Goal: Task Accomplishment & Management: Complete application form

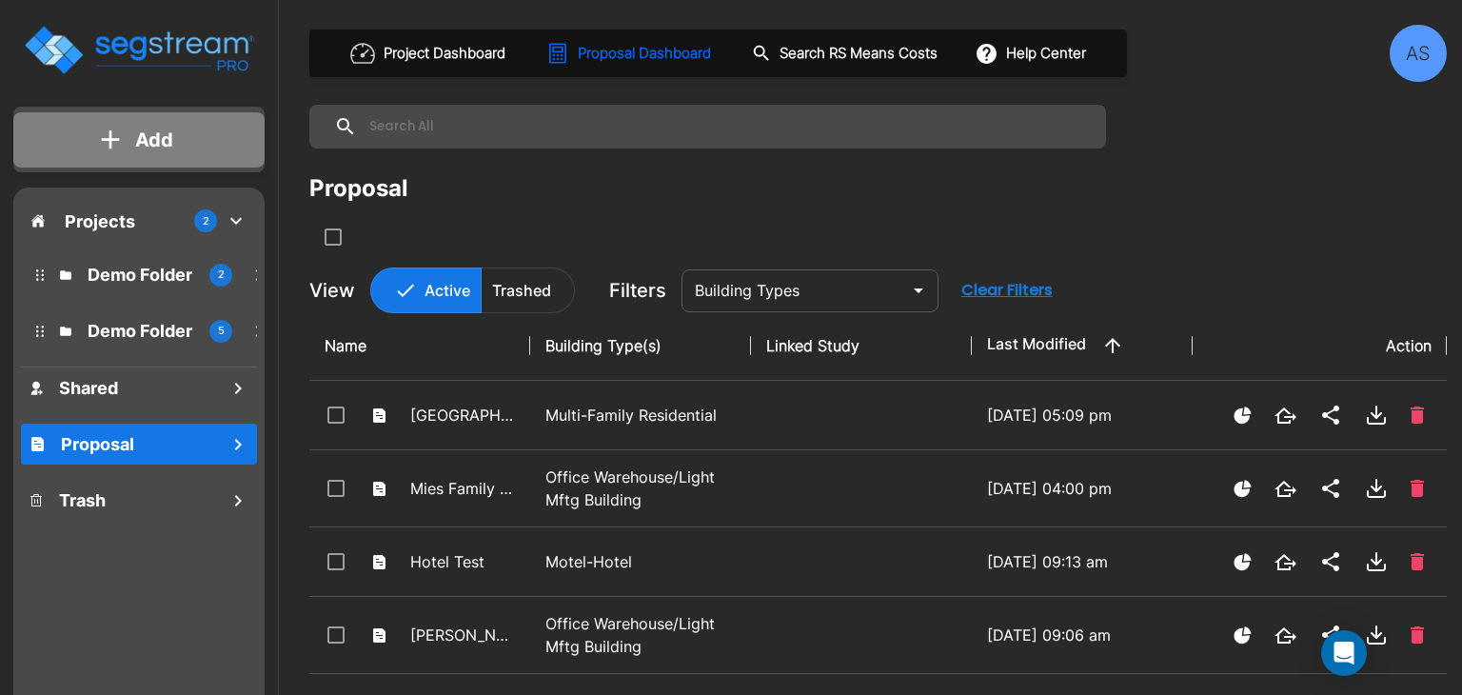
click at [148, 148] on p "Add" at bounding box center [154, 140] width 38 height 29
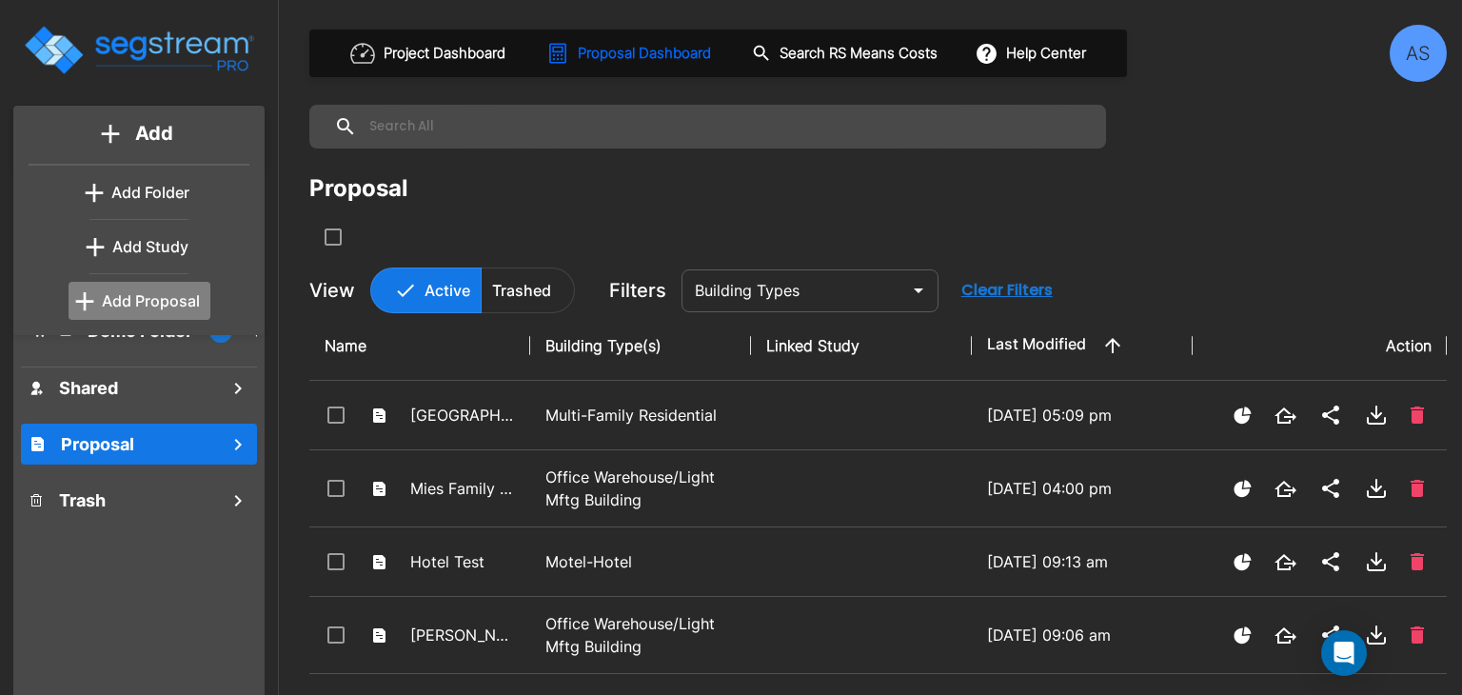
click at [148, 296] on p "Add Proposal" at bounding box center [151, 300] width 98 height 23
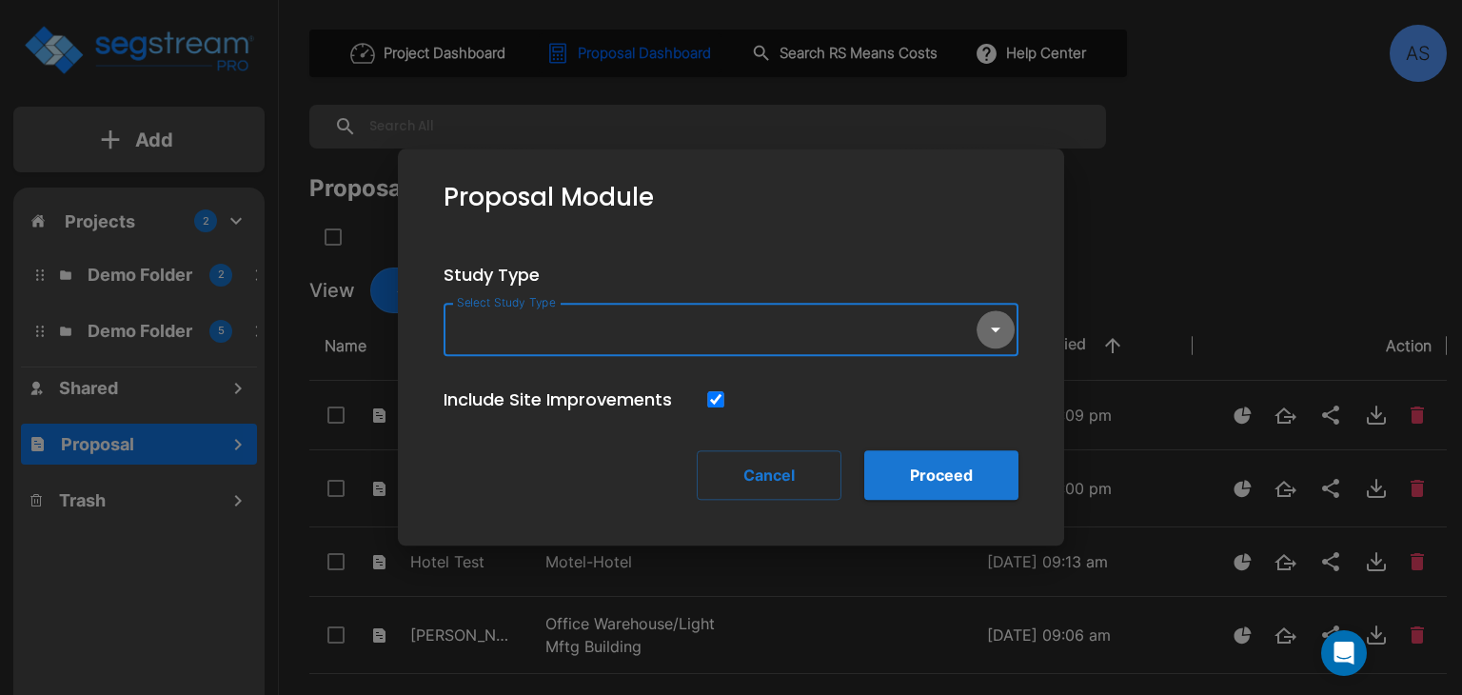
click at [997, 332] on icon "button" at bounding box center [995, 329] width 23 height 23
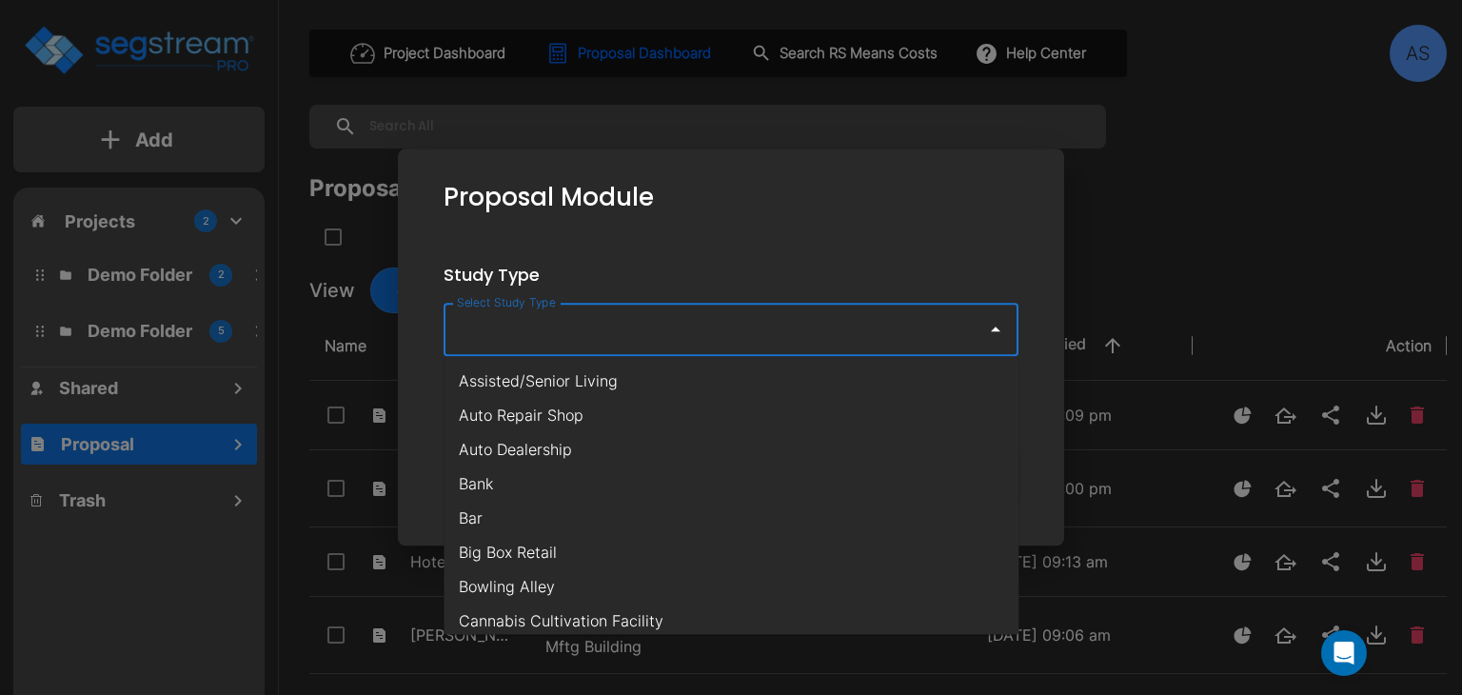
click at [722, 379] on li "Assisted/Senior Living" at bounding box center [730, 381] width 575 height 34
type input "Assisted/Senior Living"
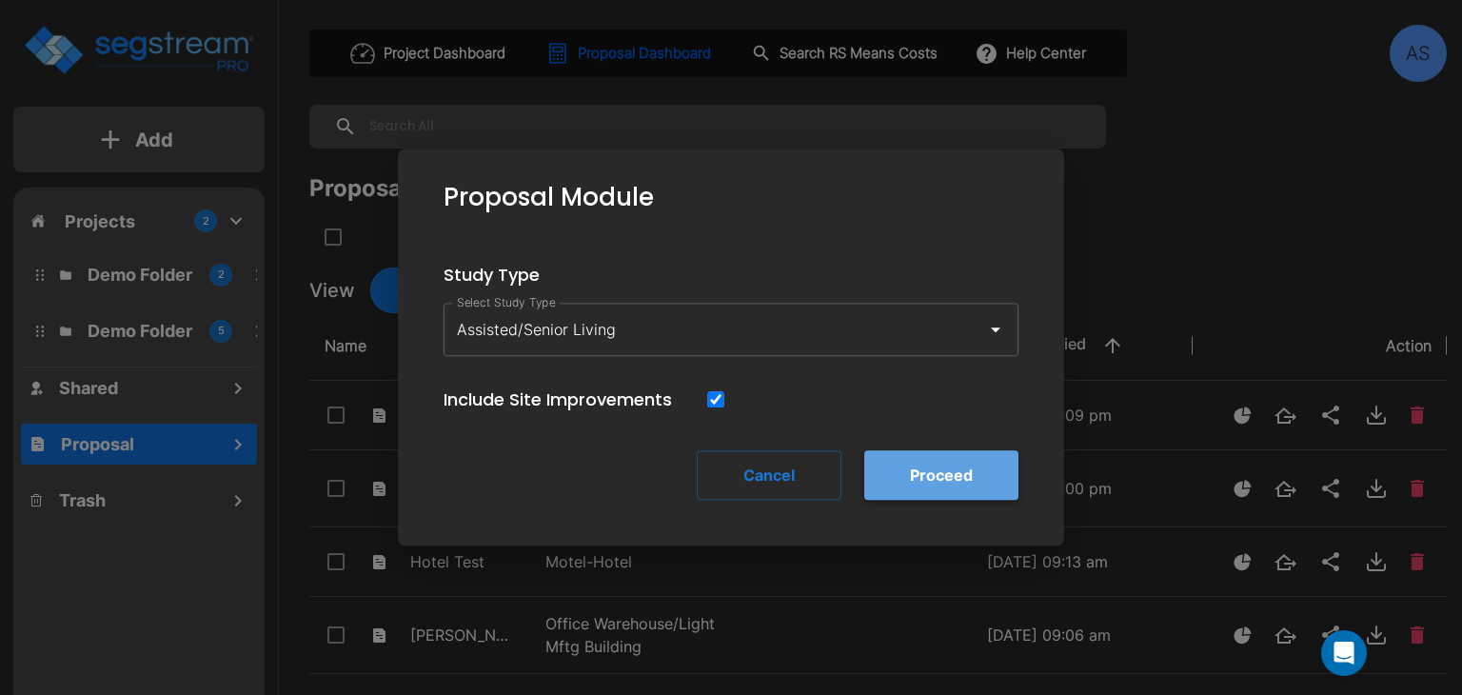
click at [924, 464] on button "Proceed" at bounding box center [941, 474] width 154 height 49
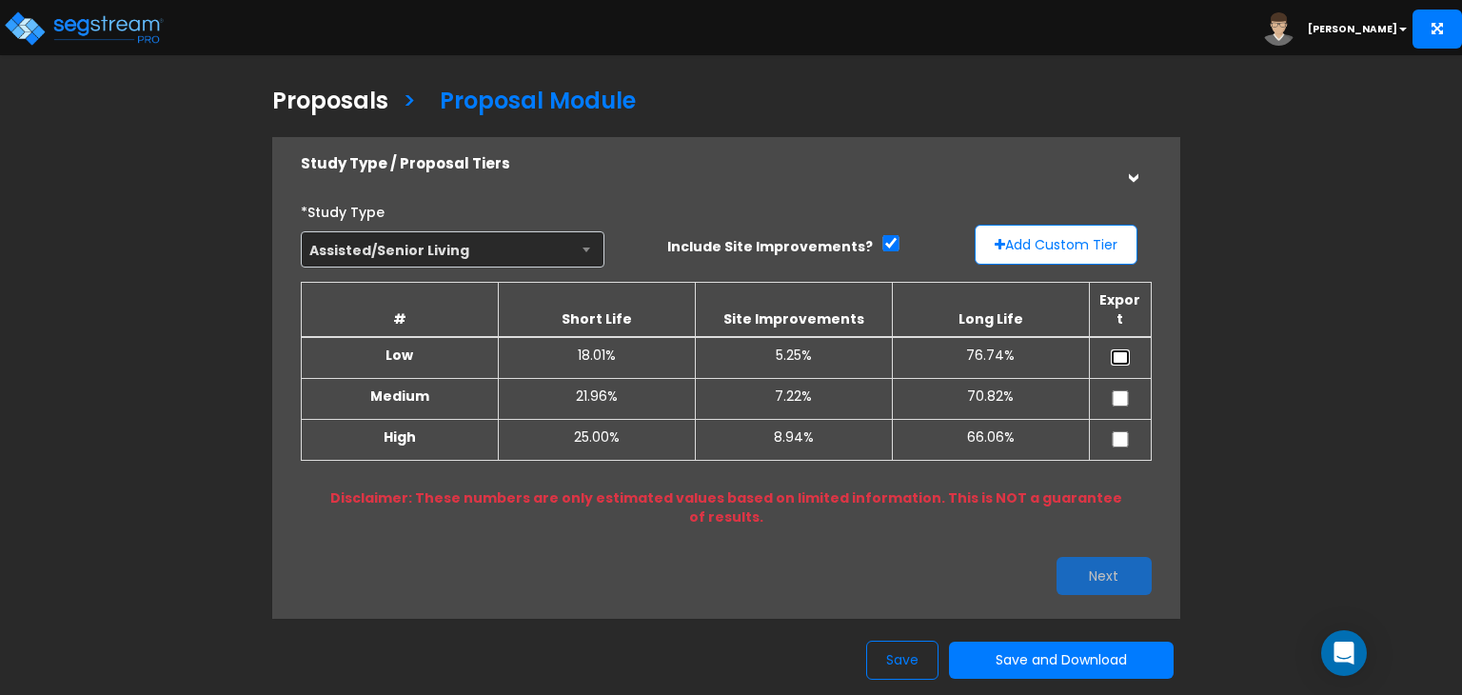
click at [1116, 349] on input "checkbox" at bounding box center [1120, 357] width 19 height 16
checkbox input "true"
click at [1123, 390] on input "checkbox" at bounding box center [1120, 398] width 19 height 16
checkbox input "true"
click at [1124, 431] on input "checkbox" at bounding box center [1120, 439] width 19 height 16
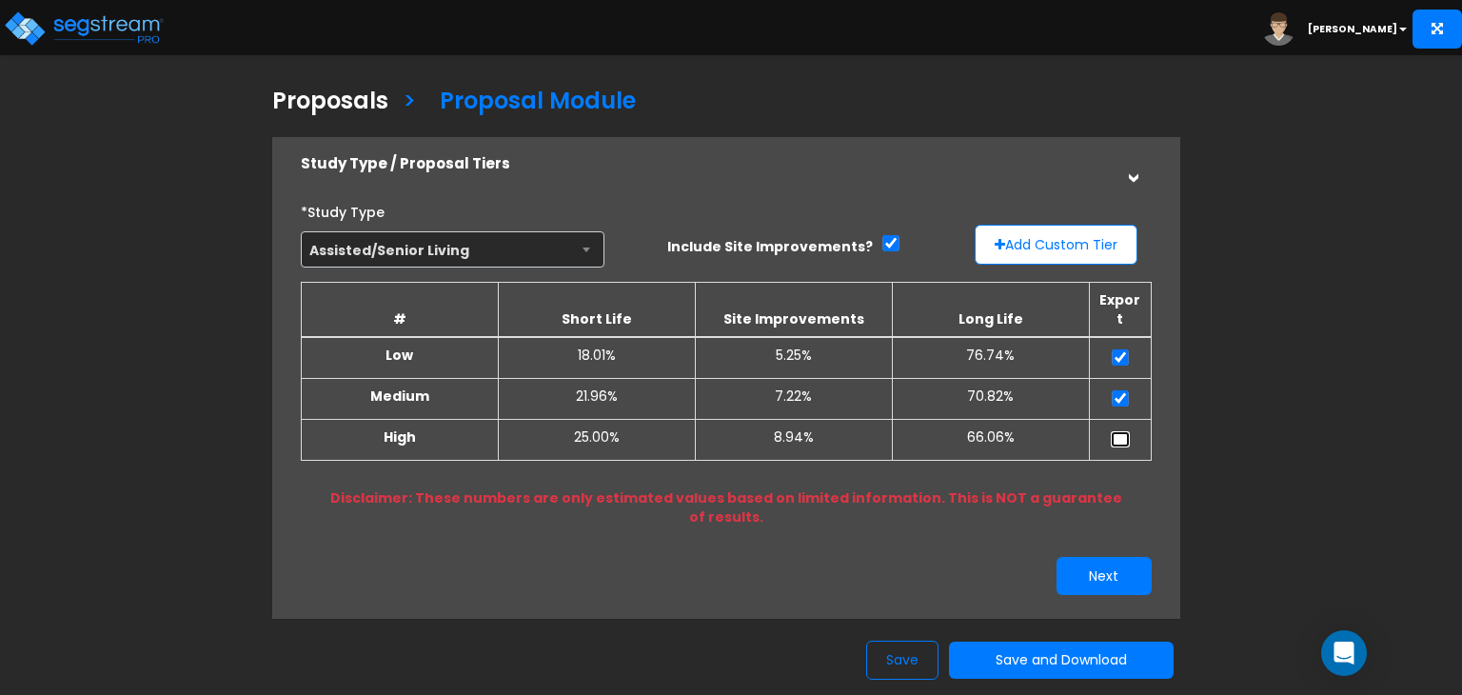
checkbox input "true"
click at [1080, 557] on button "Next" at bounding box center [1103, 576] width 95 height 38
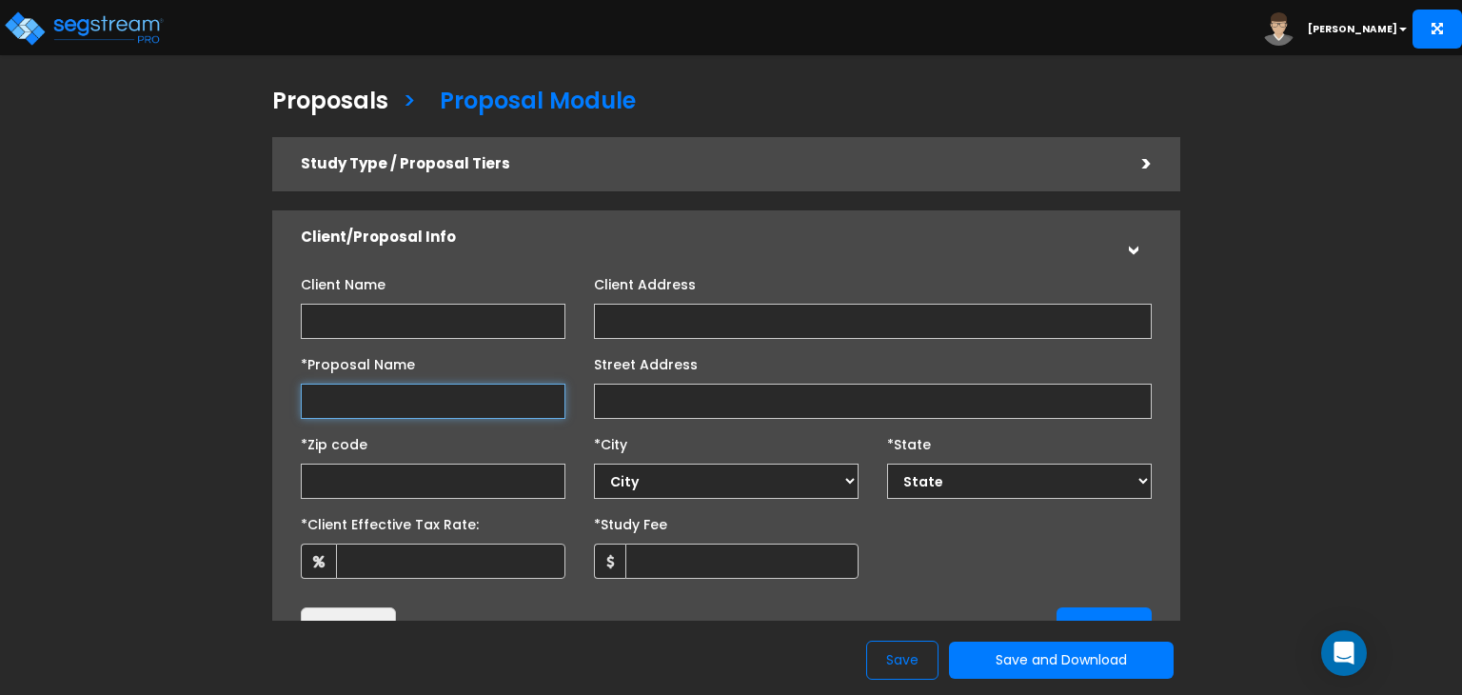
click at [351, 401] on input "*Proposal Name" at bounding box center [433, 401] width 265 height 35
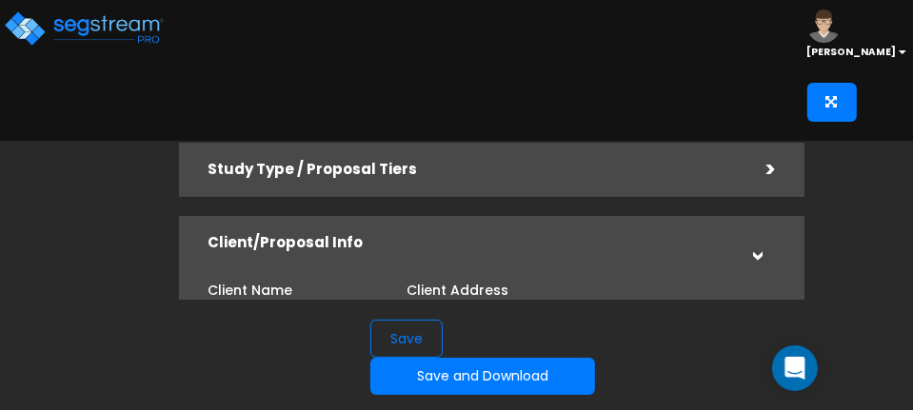
type input "Suncrest Vista"
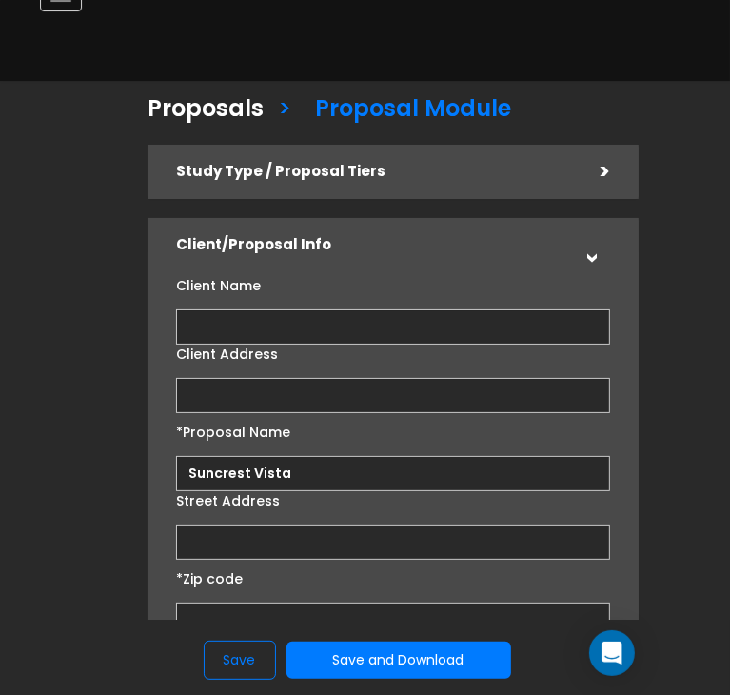
click at [209, 331] on input "Client Name" at bounding box center [392, 326] width 433 height 35
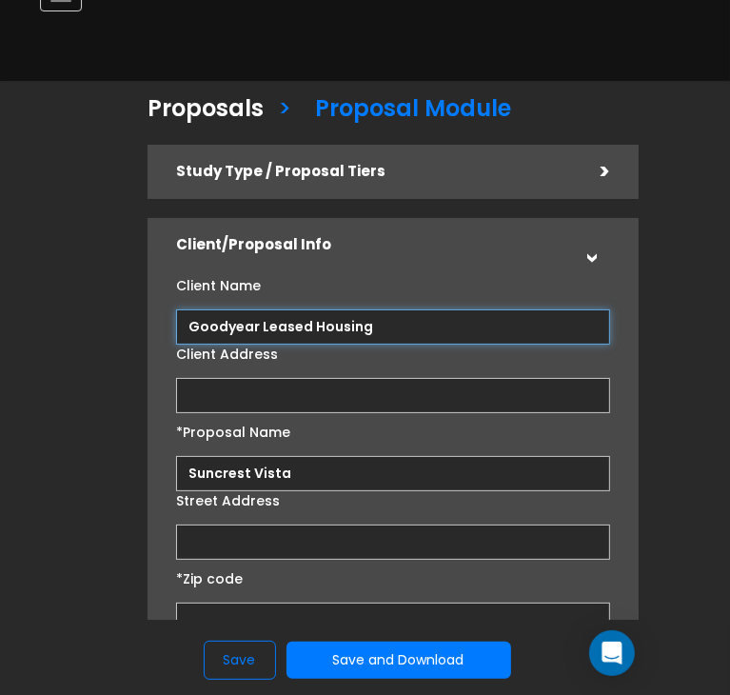
click at [388, 331] on input "Goodyear Leased Housing" at bounding box center [392, 326] width 433 height 35
type input "Goodyear Leased Housing Associates II, LLC"
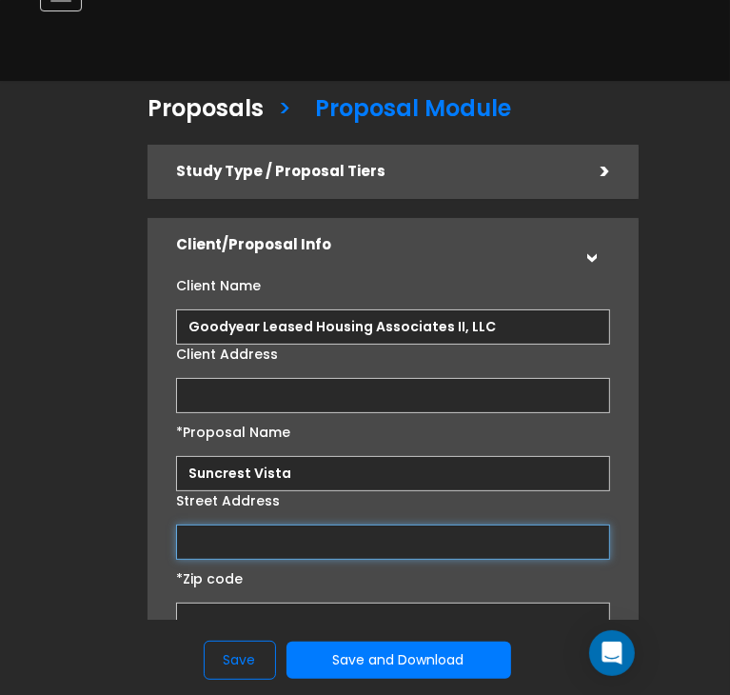
click at [225, 535] on input "Street Address" at bounding box center [392, 541] width 433 height 35
type input "16985 W Van Buren Stree"
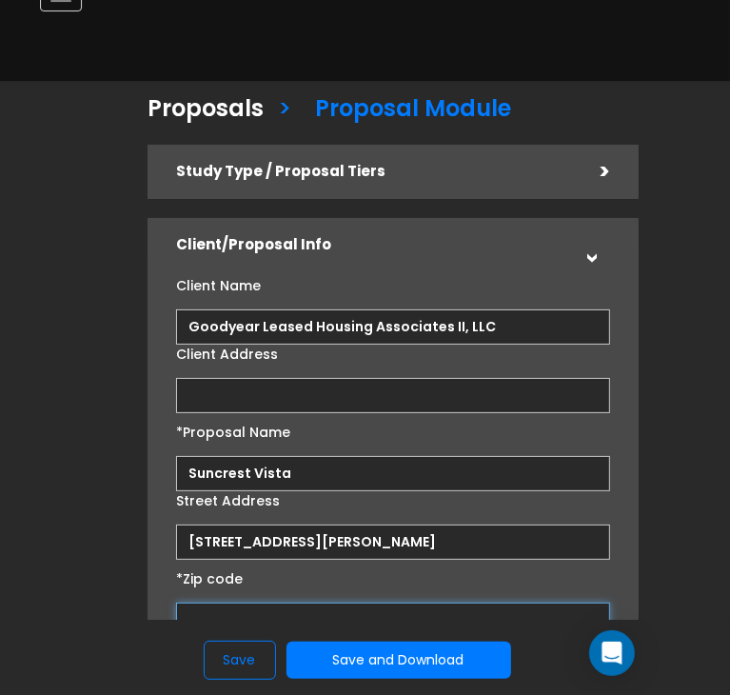
select select "National Average"
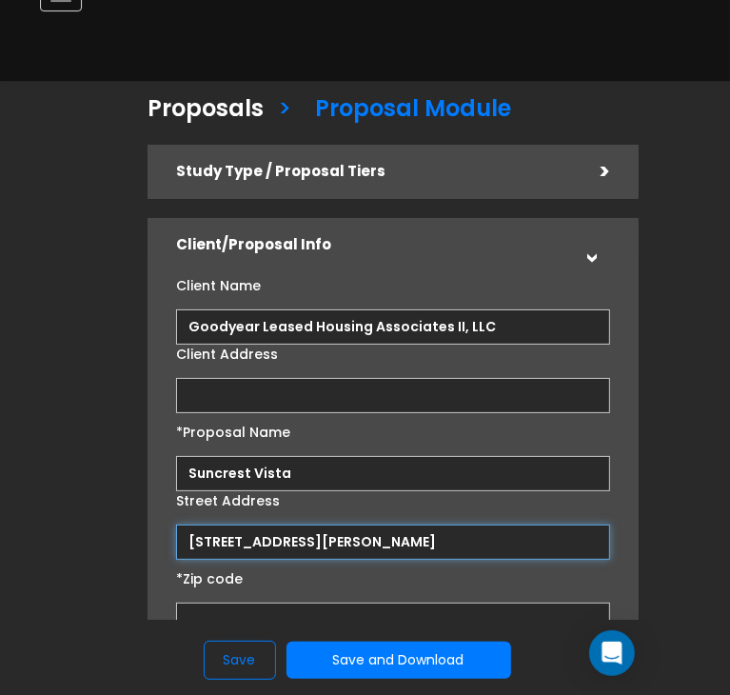
click at [393, 541] on input "16985 W Van Buren Stree" at bounding box center [392, 541] width 433 height 35
type input "16985 W Van Buren Street"
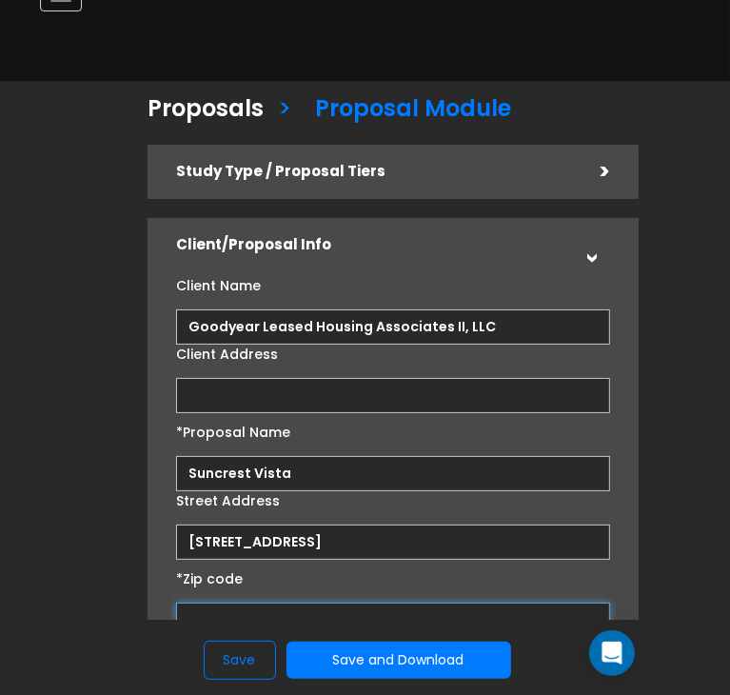
type input "8"
select select "CO"
type input "85"
select select "AZ"
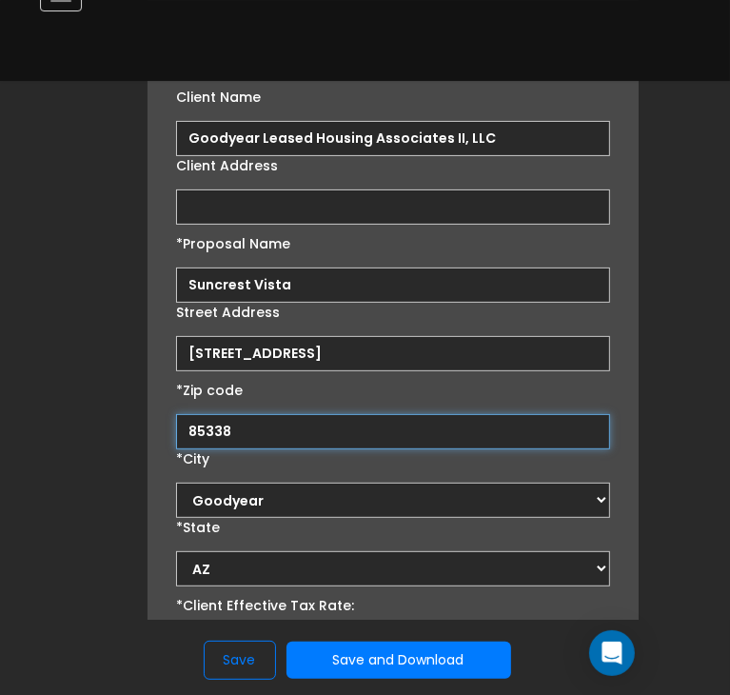
scroll to position [190, 0]
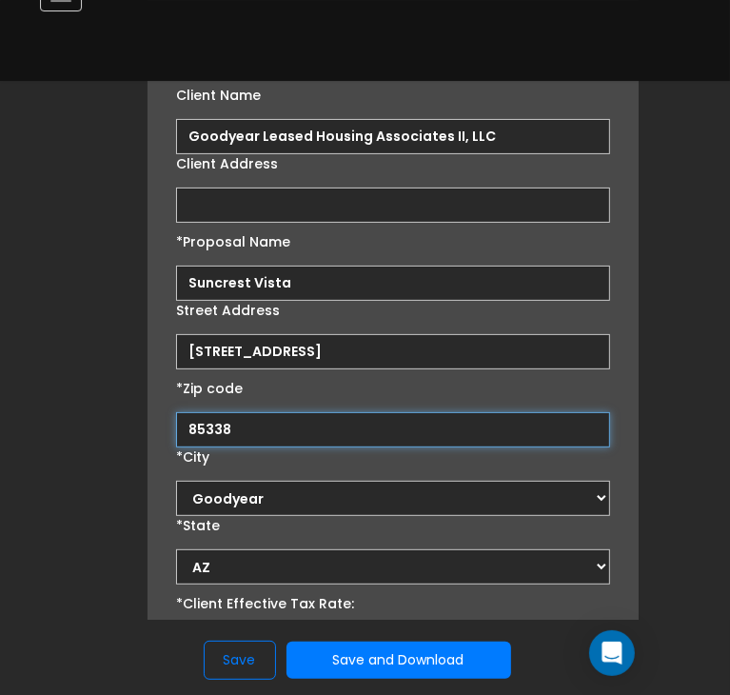
type input "85338"
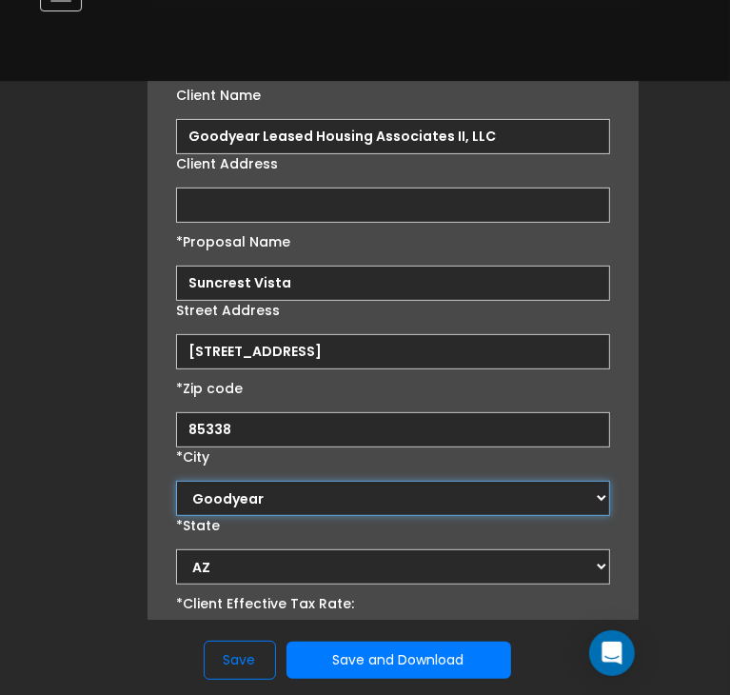
select select "Goodyear"
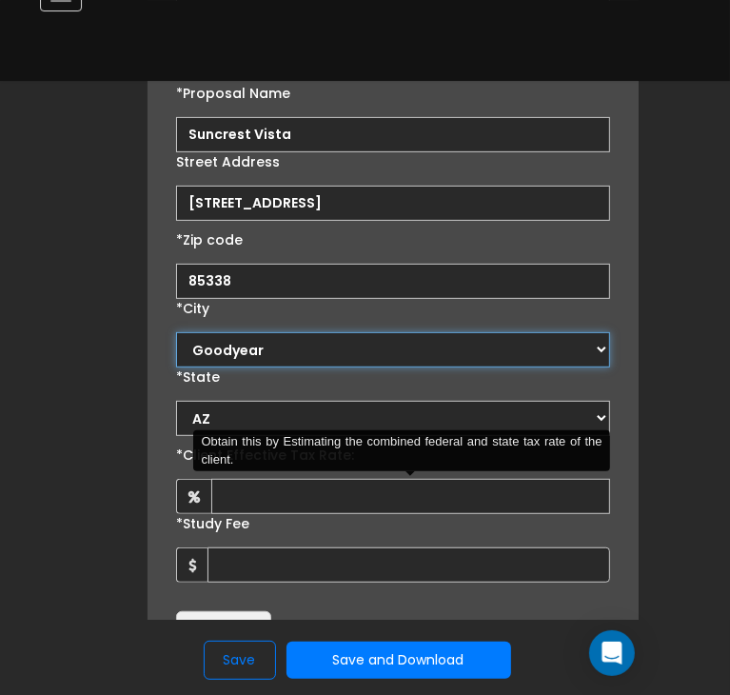
scroll to position [377, 0]
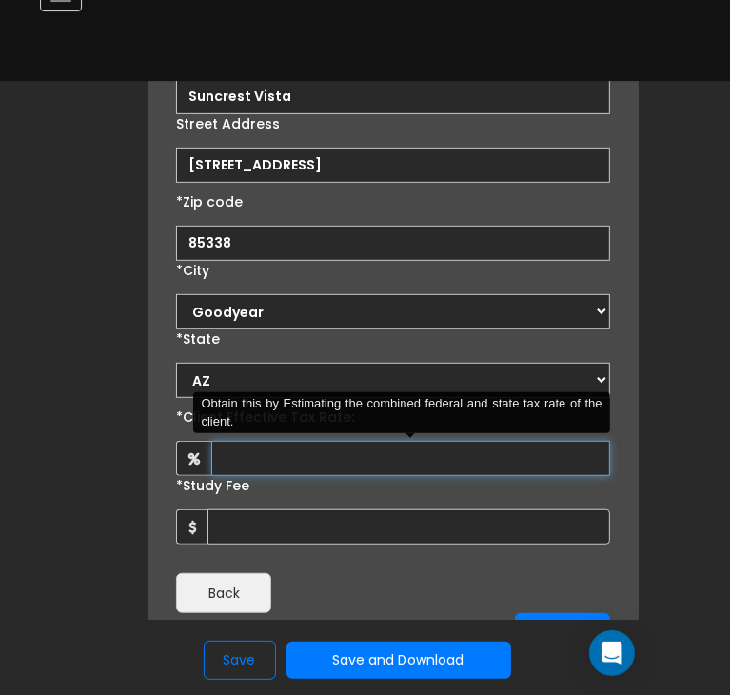
click at [348, 465] on input "*Client Effective Tax Rate:" at bounding box center [410, 458] width 398 height 35
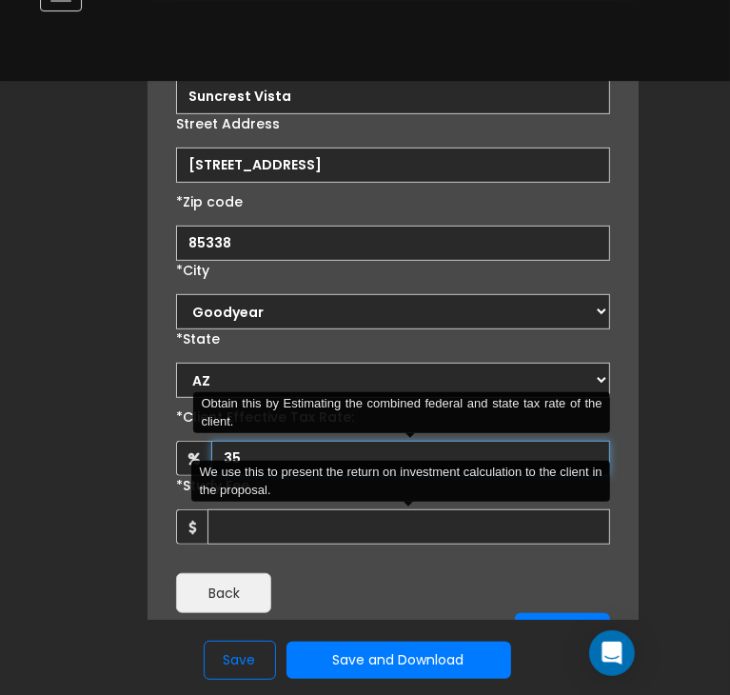
type input "35"
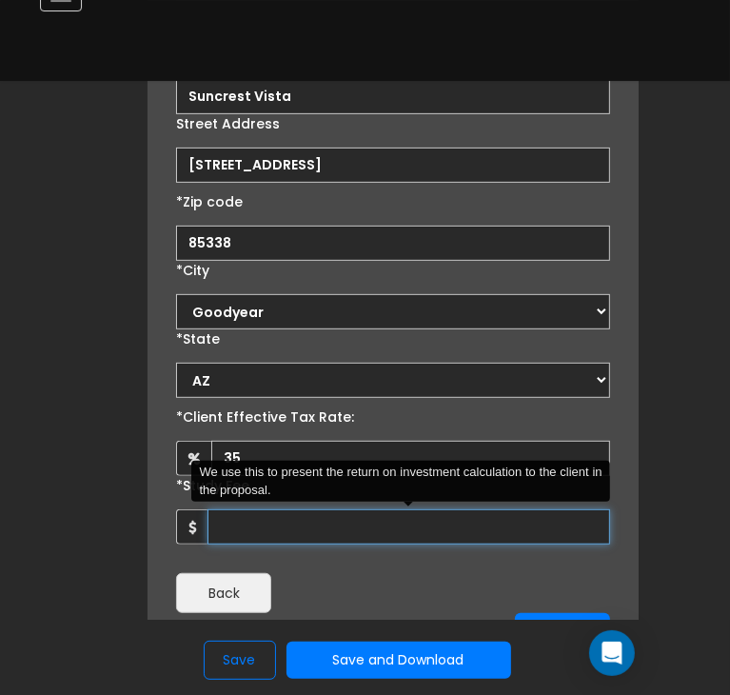
click at [266, 522] on input "*Study Fee" at bounding box center [408, 526] width 402 height 35
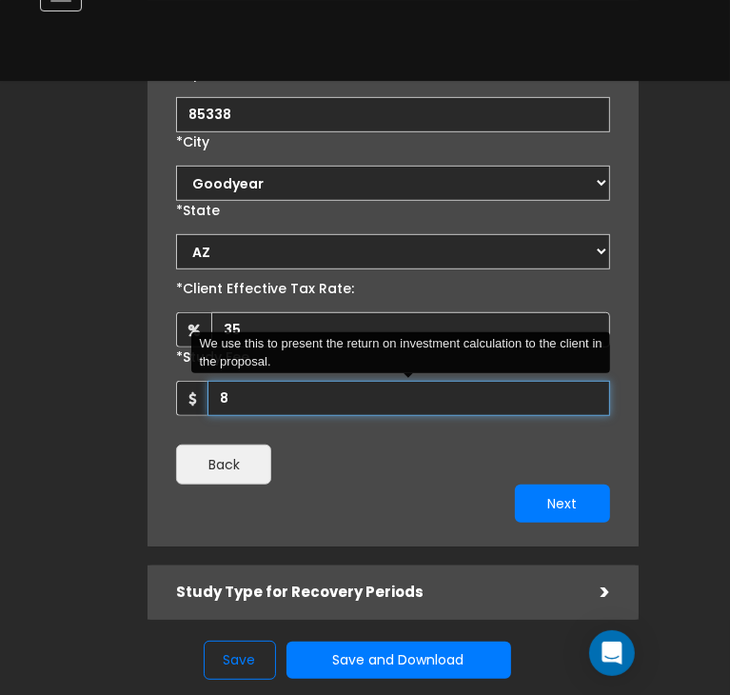
scroll to position [536, 0]
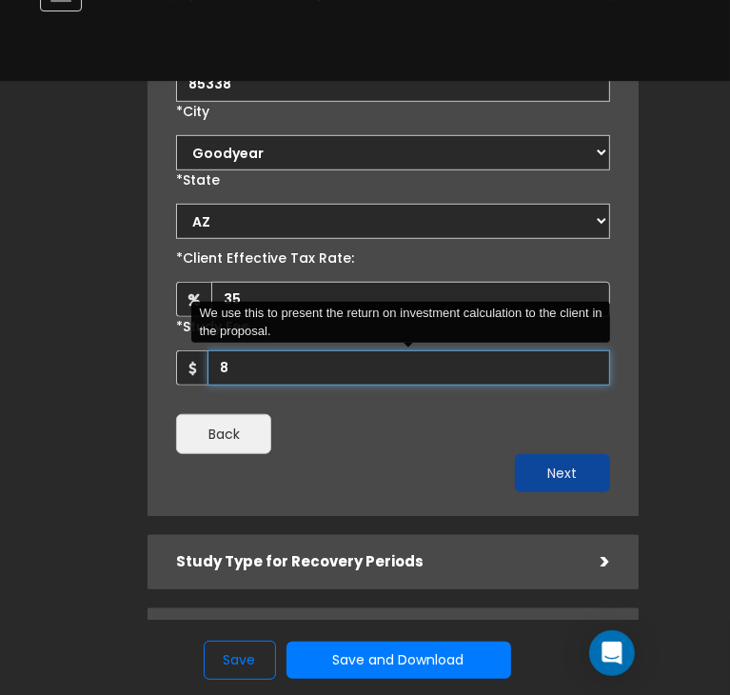
type input "8"
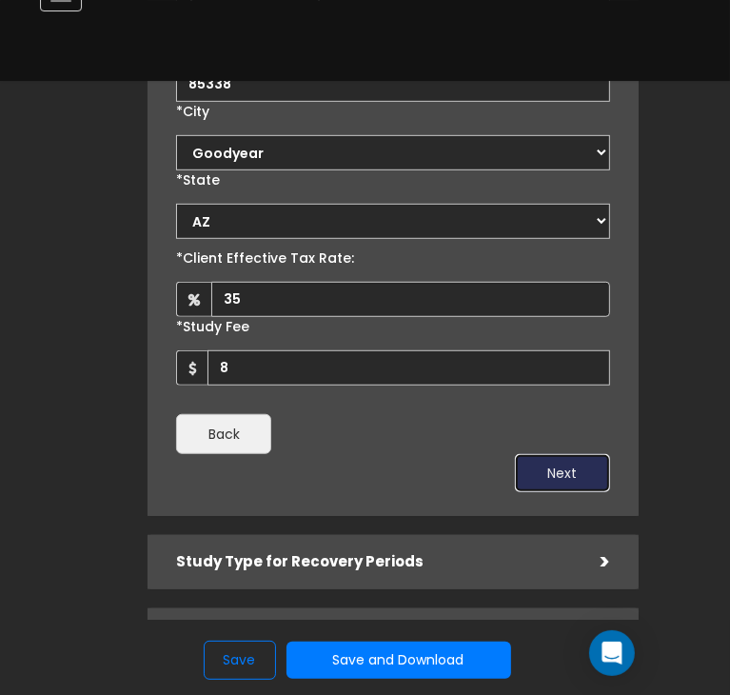
click at [571, 468] on button "Next" at bounding box center [562, 473] width 95 height 38
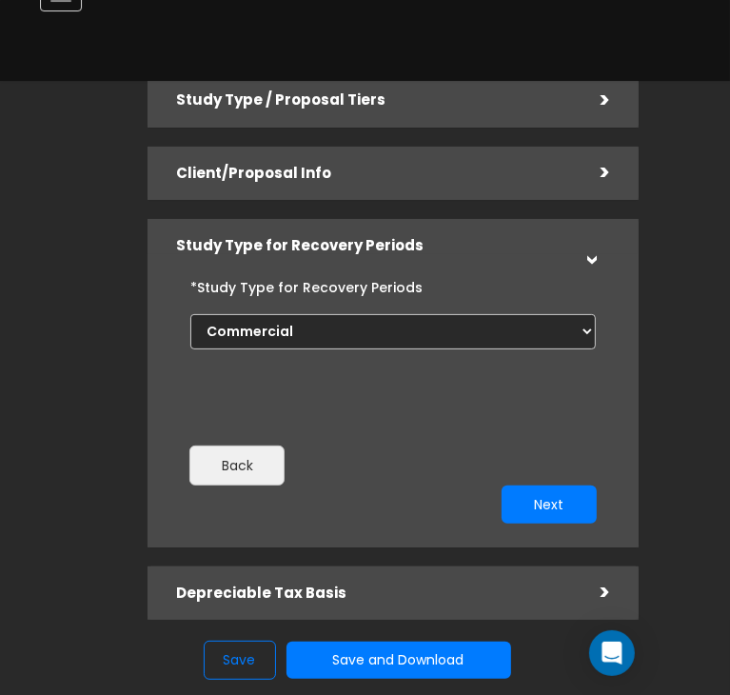
scroll to position [54, 0]
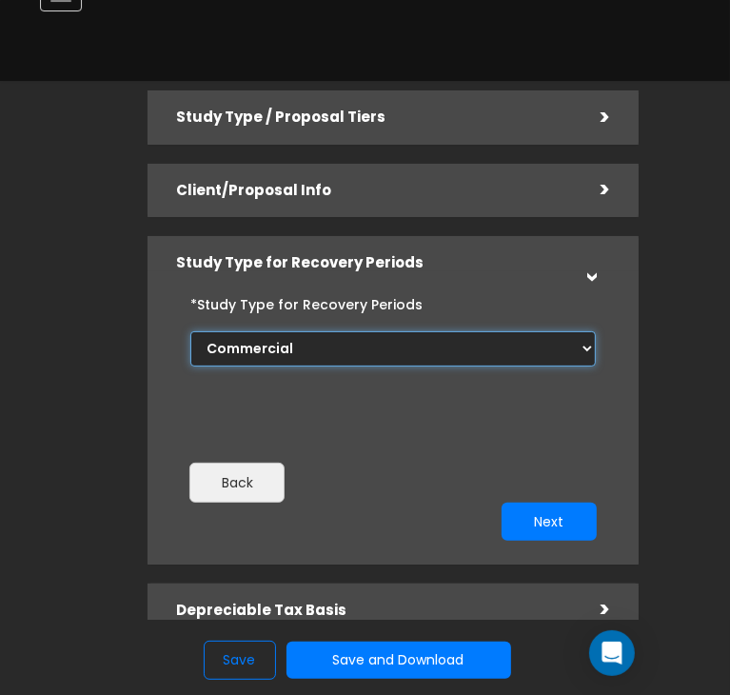
click at [502, 357] on select "Commercial Residential" at bounding box center [392, 348] width 404 height 35
select select "Residential"
click at [190, 331] on select "Commercial Residential" at bounding box center [392, 348] width 404 height 35
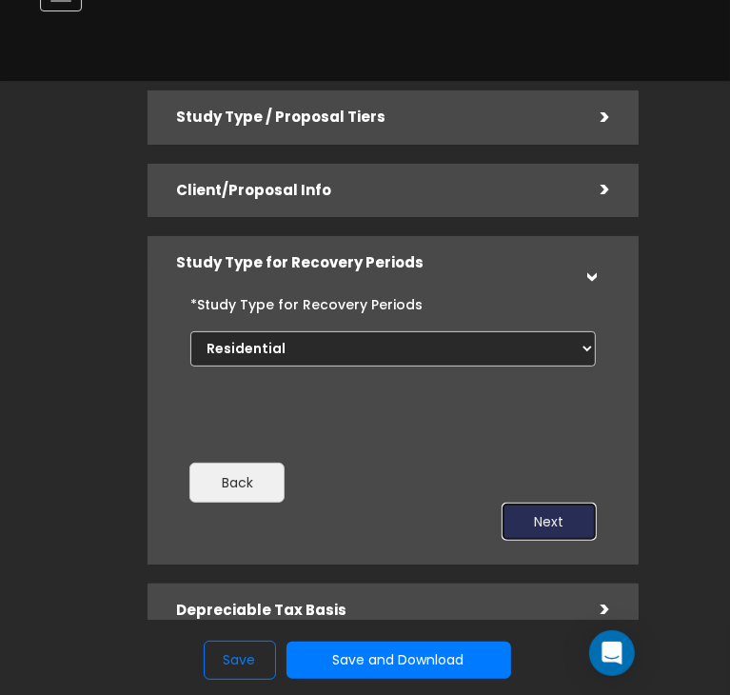
click at [528, 514] on button "Next" at bounding box center [549, 521] width 95 height 38
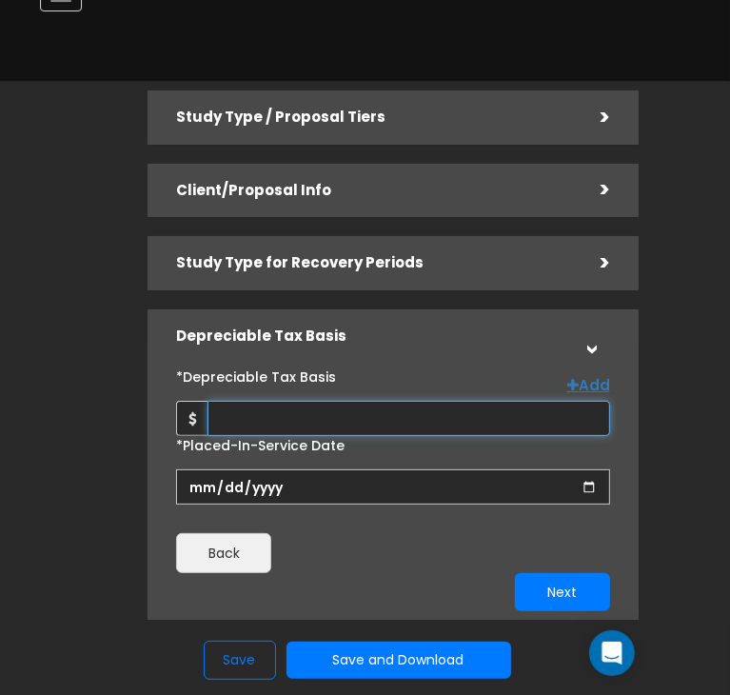
click at [340, 420] on input "*Depreciable Tax Basis" at bounding box center [408, 418] width 402 height 35
type input "92,821,510.26"
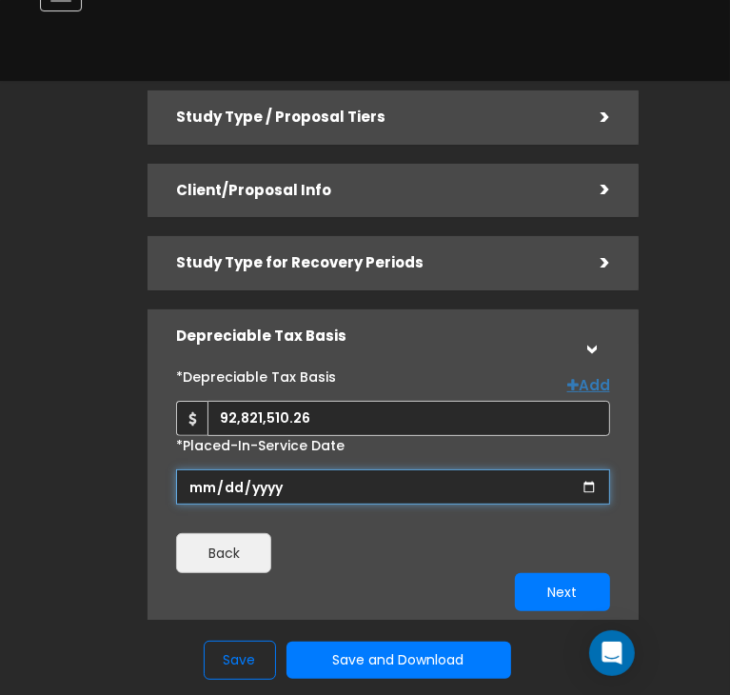
click at [195, 477] on input "date" at bounding box center [392, 486] width 433 height 35
type input "2025-09-01"
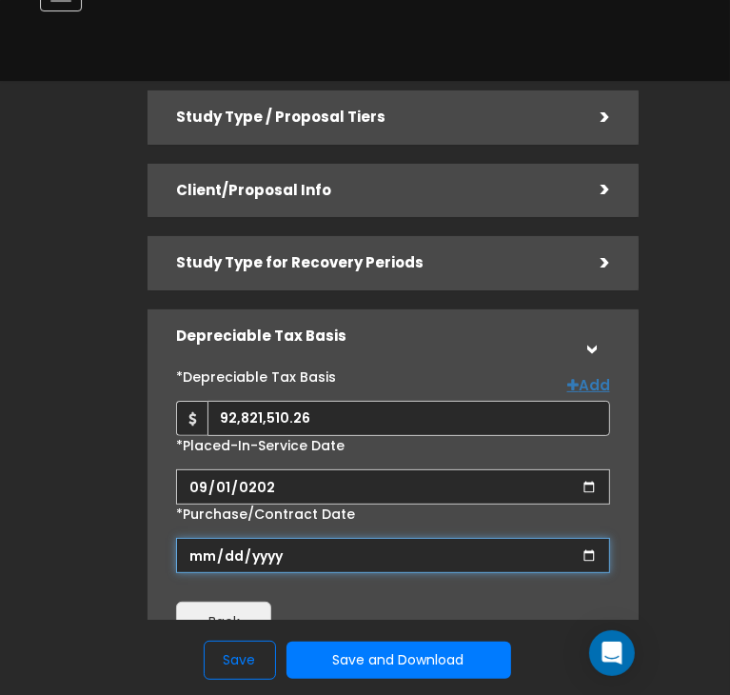
click at [205, 556] on input "*Purchase/Contract Date" at bounding box center [392, 555] width 433 height 35
type input "2024-01-01"
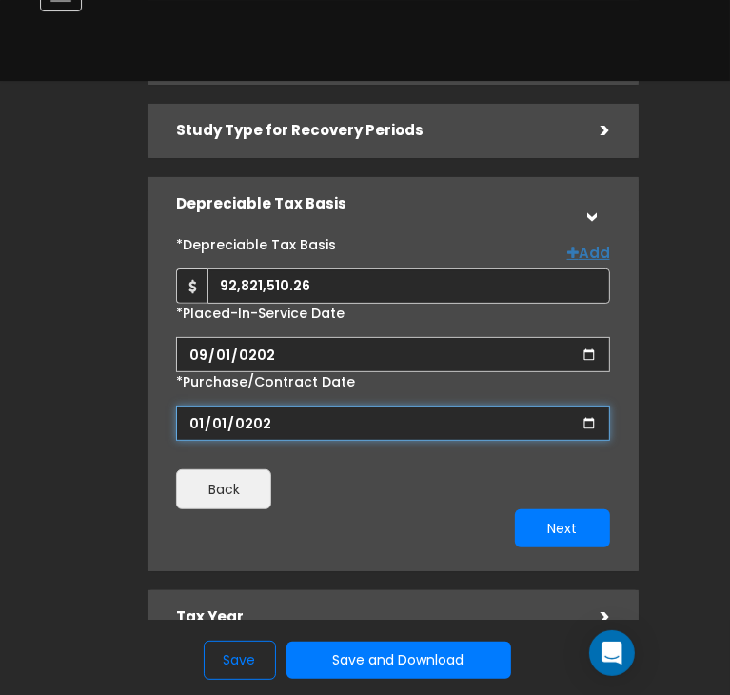
scroll to position [191, 0]
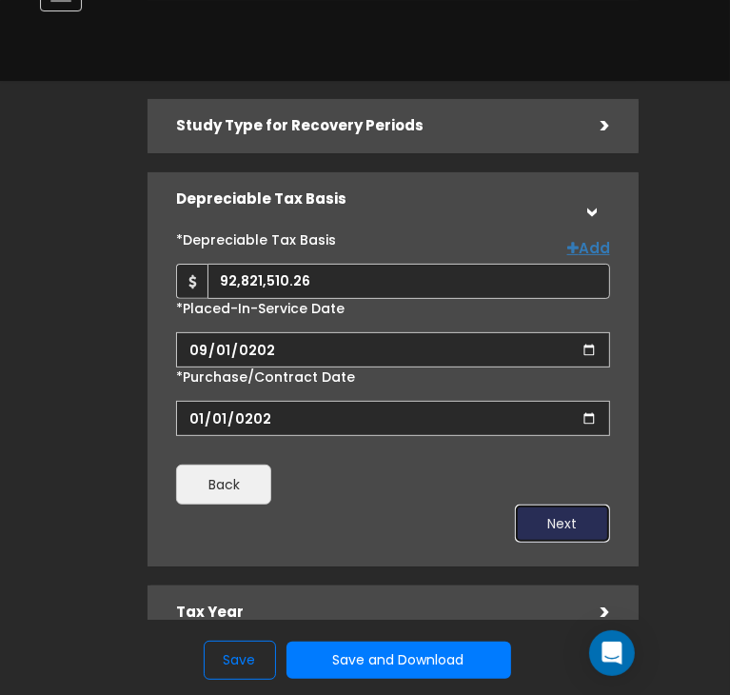
click at [541, 519] on button "Next" at bounding box center [562, 523] width 95 height 38
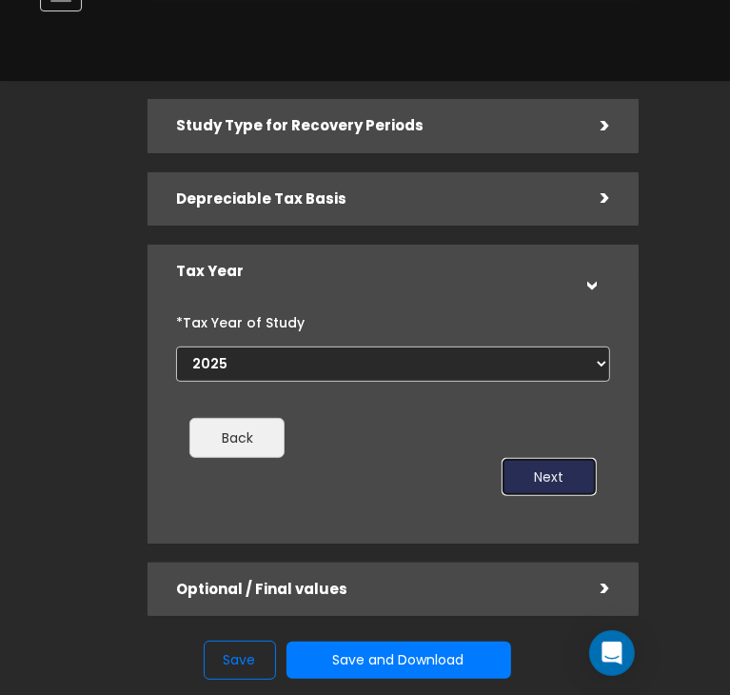
click at [545, 486] on button "Next" at bounding box center [549, 477] width 95 height 38
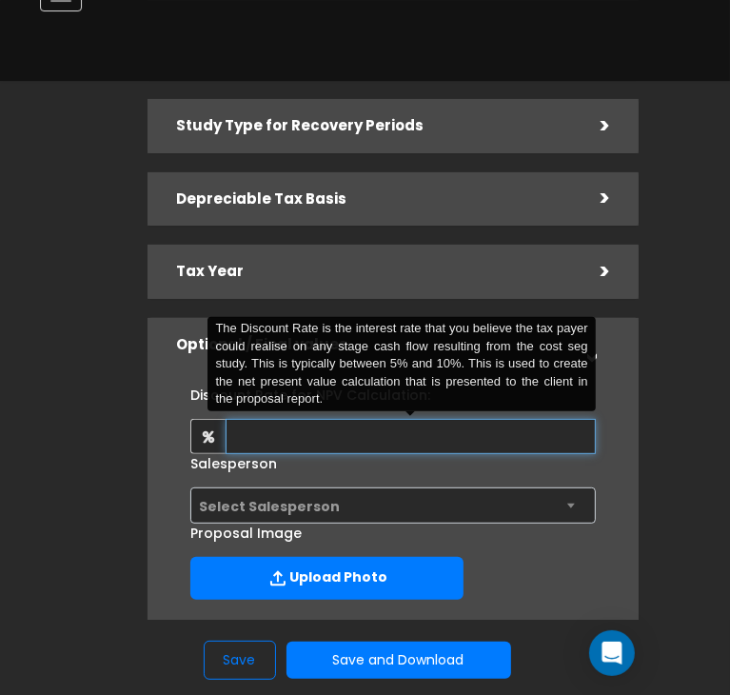
click at [403, 442] on input "text" at bounding box center [410, 436] width 369 height 35
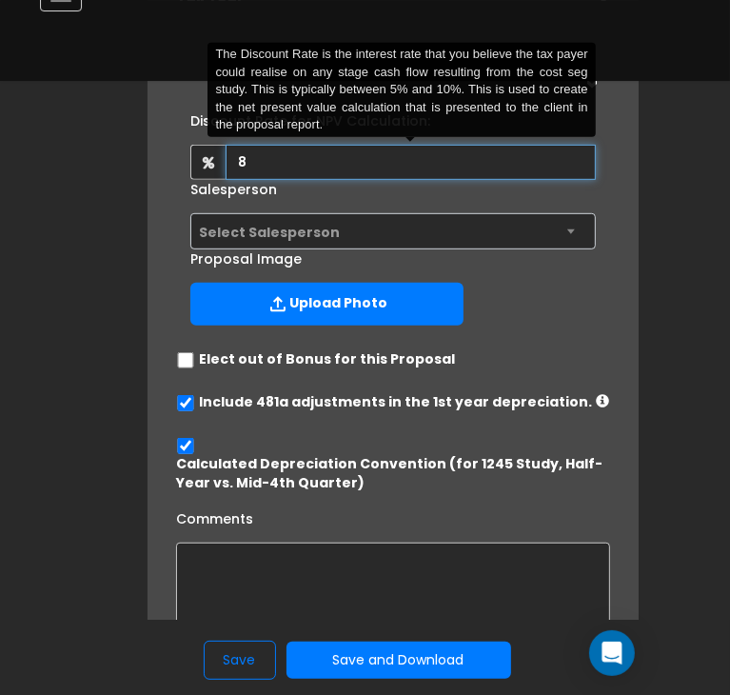
scroll to position [467, 0]
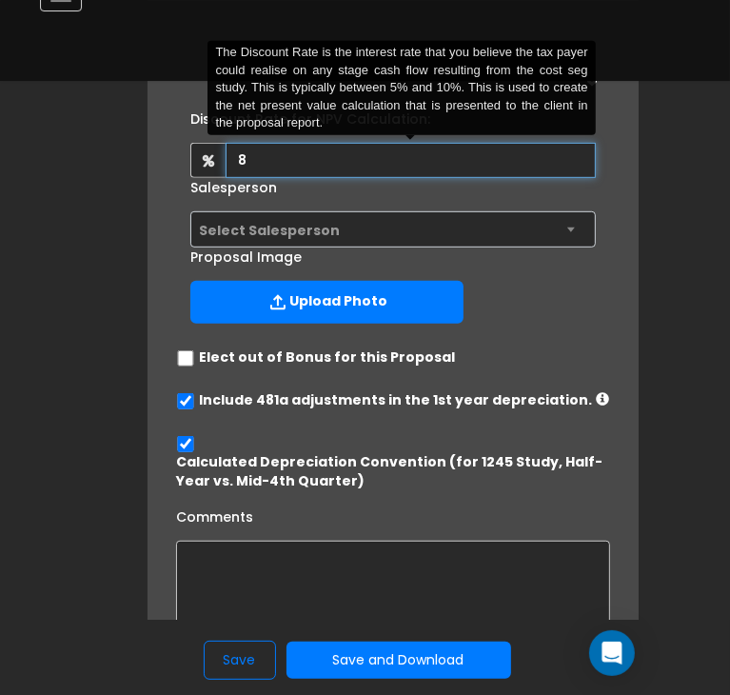
type input "8"
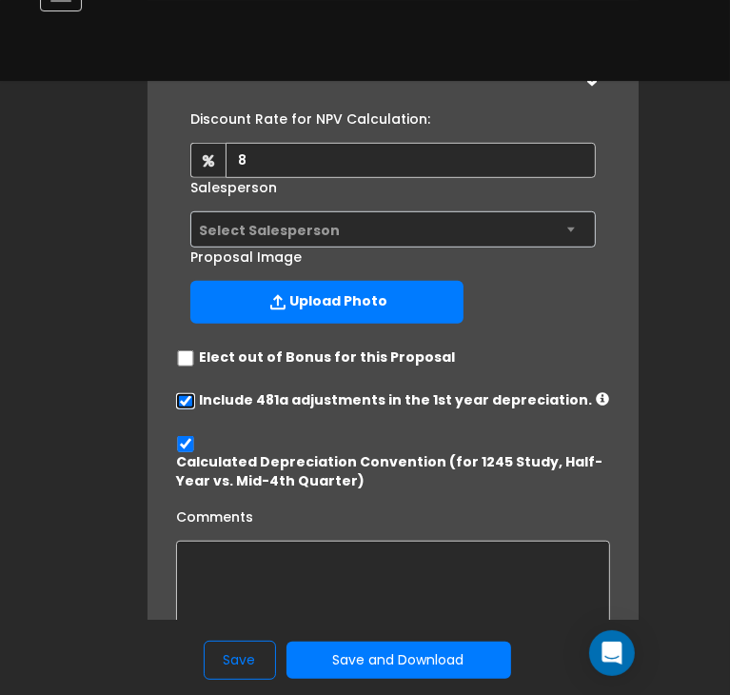
click at [188, 400] on input "checkbox" at bounding box center [185, 401] width 19 height 16
checkbox input "false"
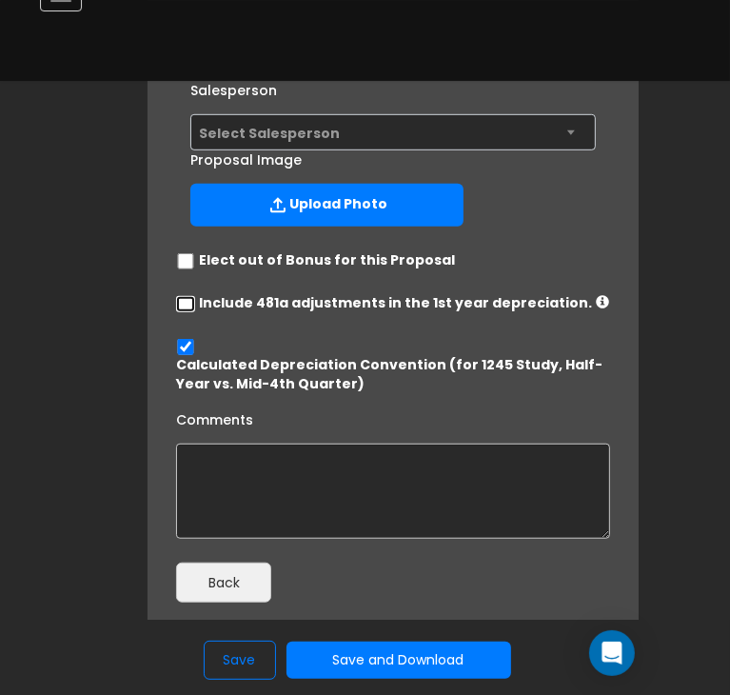
scroll to position [606, 0]
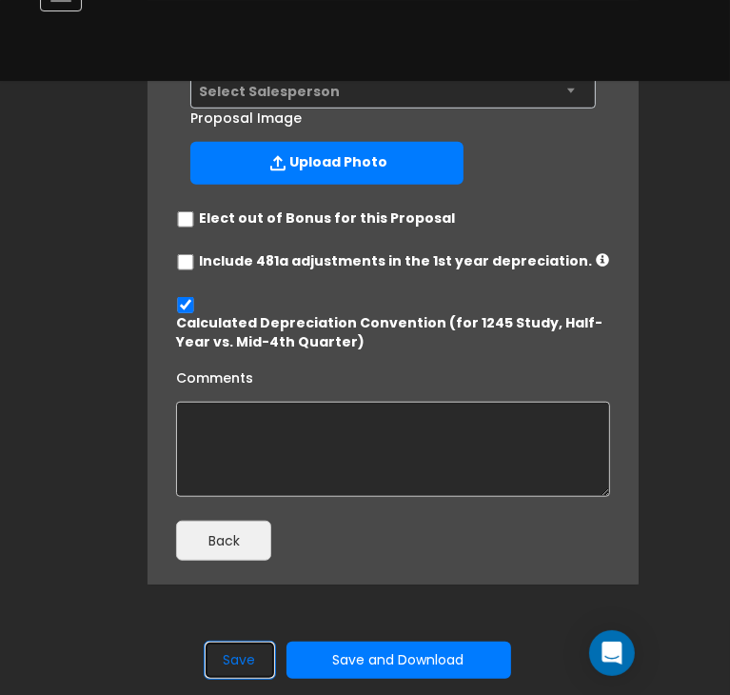
click at [238, 657] on button "Save" at bounding box center [240, 659] width 72 height 39
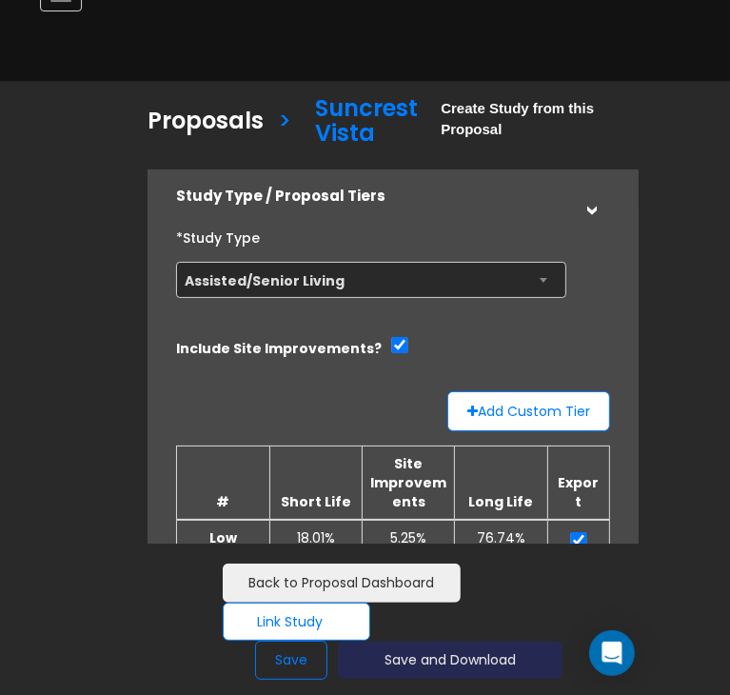
click at [401, 669] on button "Save and Download" at bounding box center [450, 659] width 225 height 37
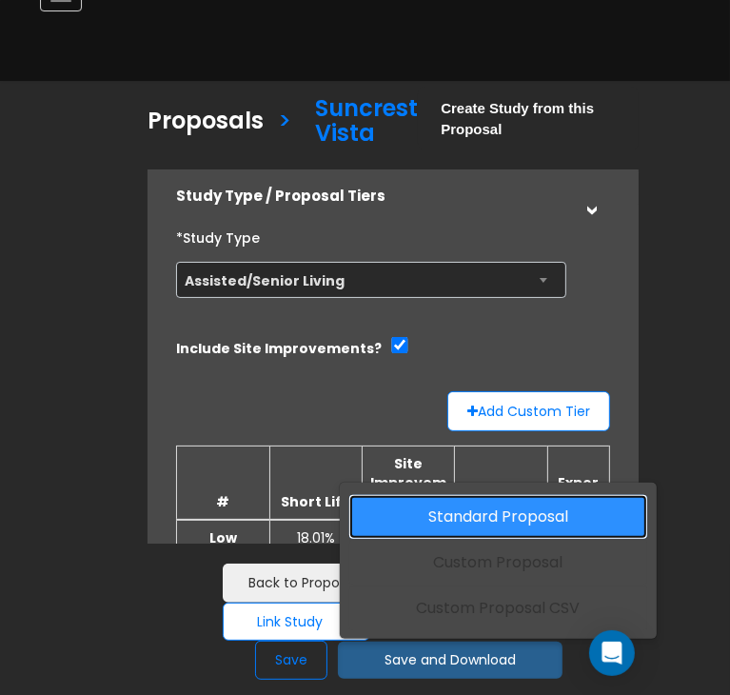
click at [468, 532] on link "Standard Proposal" at bounding box center [498, 517] width 298 height 44
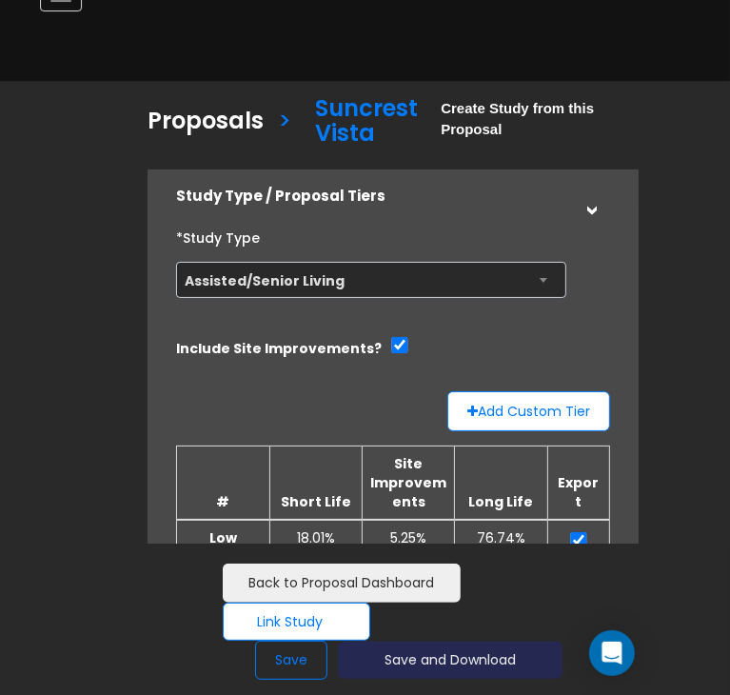
click at [459, 659] on button "Save and Download" at bounding box center [450, 659] width 225 height 37
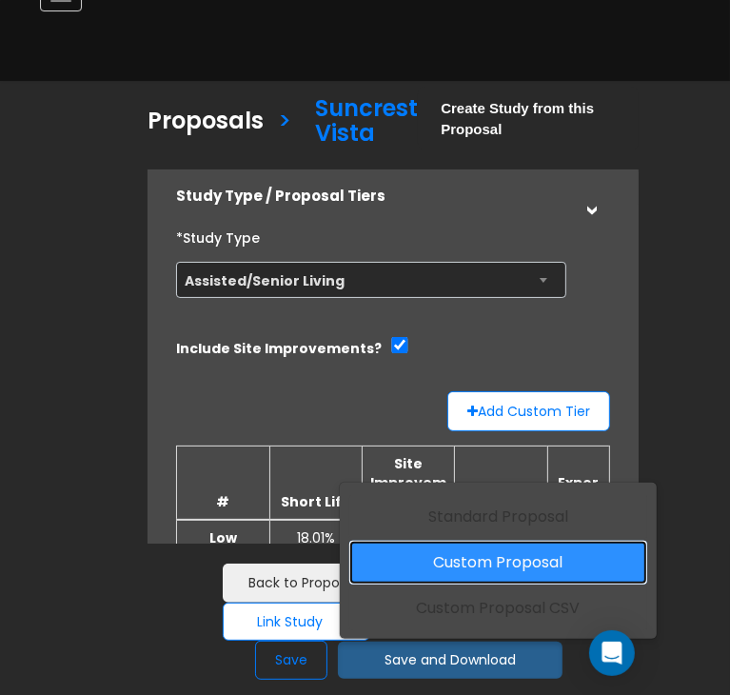
click at [474, 574] on link "Custom Proposal" at bounding box center [498, 563] width 298 height 44
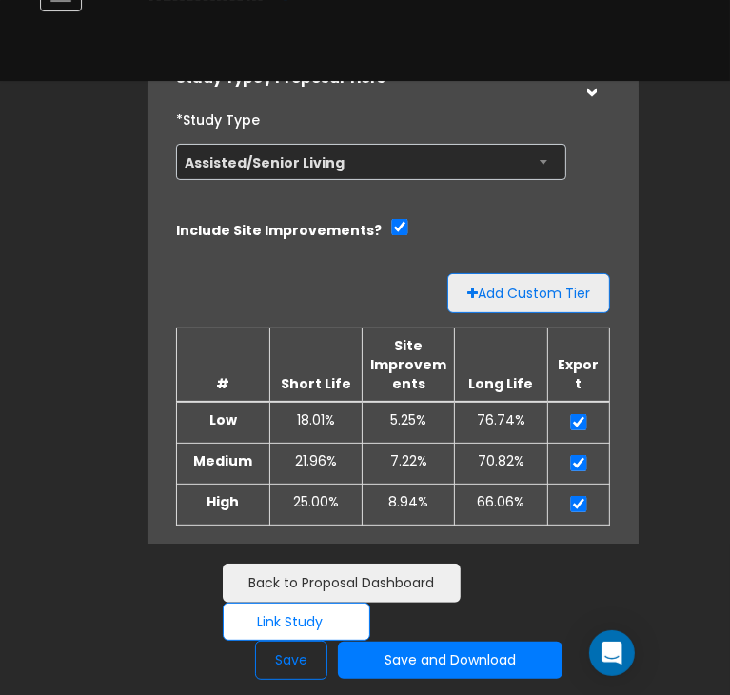
scroll to position [122, 0]
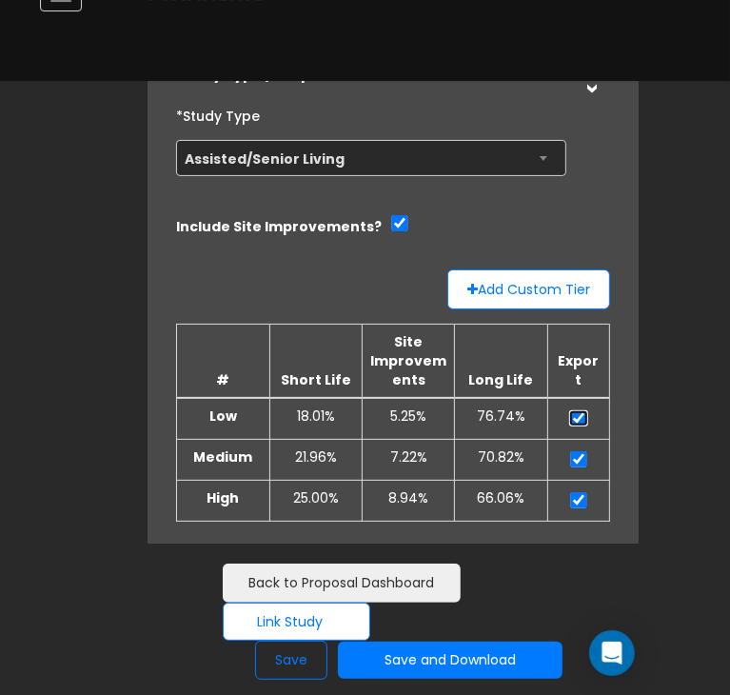
click at [580, 417] on input "checkbox" at bounding box center [578, 418] width 19 height 16
checkbox input "false"
click at [581, 497] on input "checkbox" at bounding box center [578, 500] width 19 height 16
checkbox input "false"
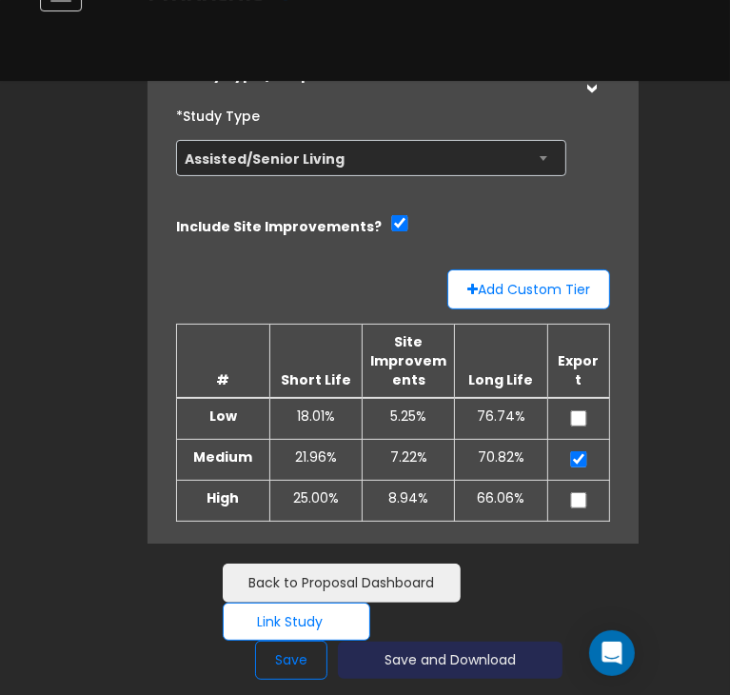
click at [472, 651] on button "Save and Download" at bounding box center [450, 659] width 225 height 37
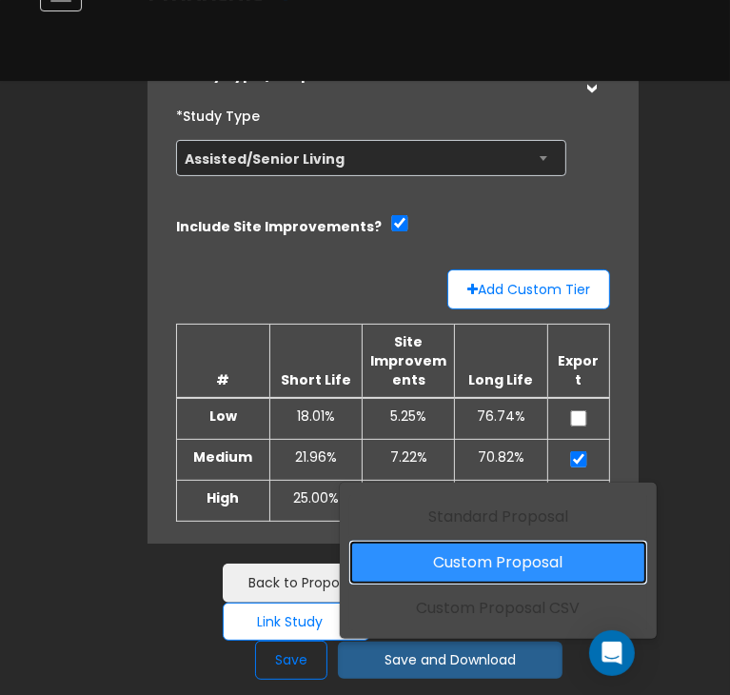
click at [489, 557] on link "Custom Proposal" at bounding box center [498, 563] width 298 height 44
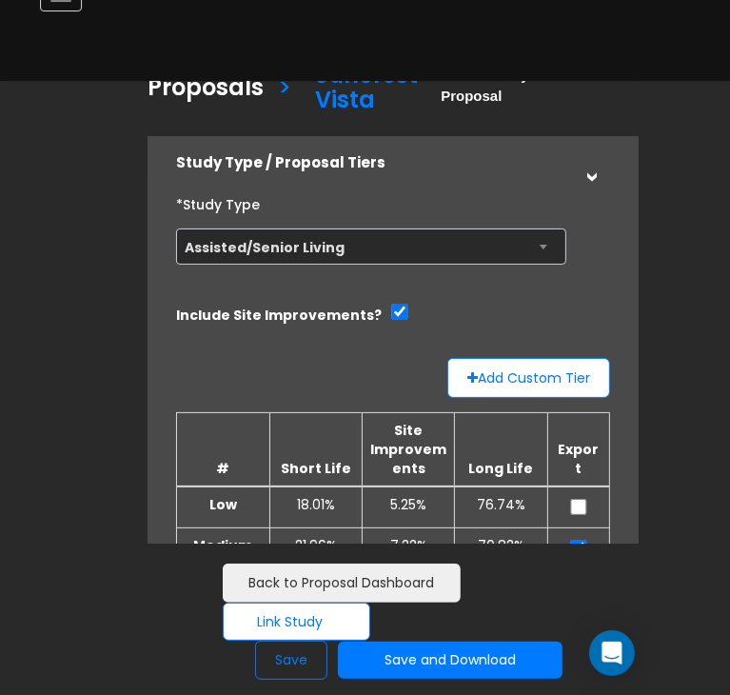
scroll to position [34, 0]
